Goal: Book appointment/travel/reservation

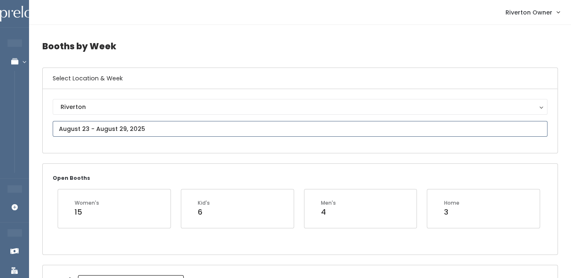
click at [101, 127] on input "text" at bounding box center [300, 129] width 495 height 16
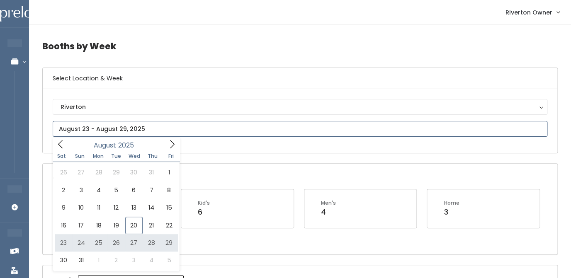
type input "August 23 to August 29"
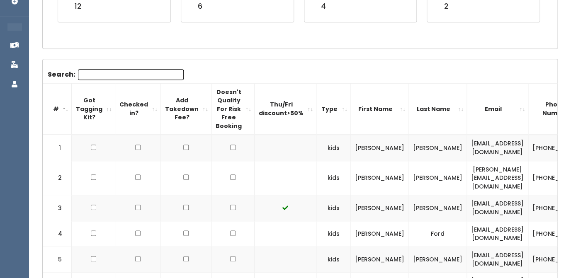
scroll to position [216, 0]
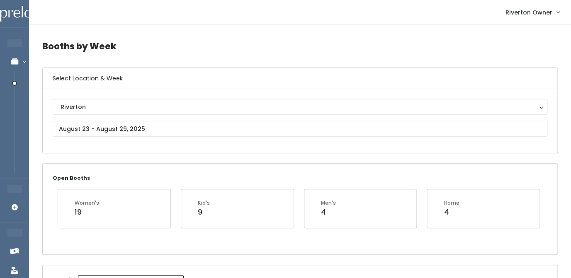
scroll to position [0, 93]
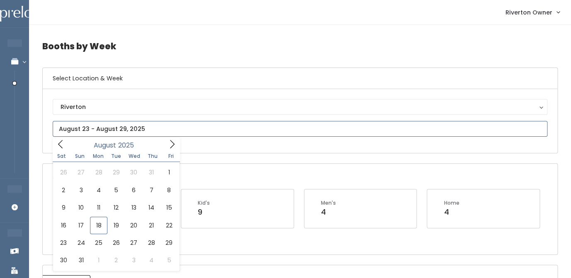
click at [129, 129] on input "text" at bounding box center [300, 129] width 495 height 16
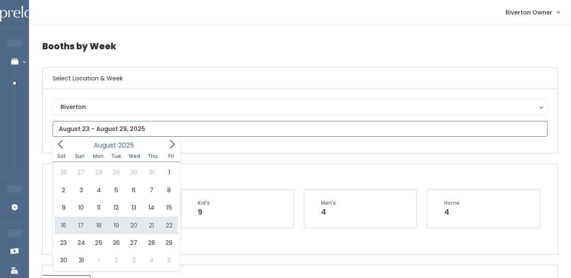
type input "[DATE] to [DATE]"
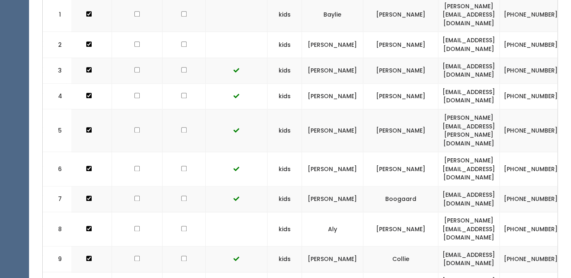
scroll to position [298, 0]
